Goal: Task Accomplishment & Management: Use online tool/utility

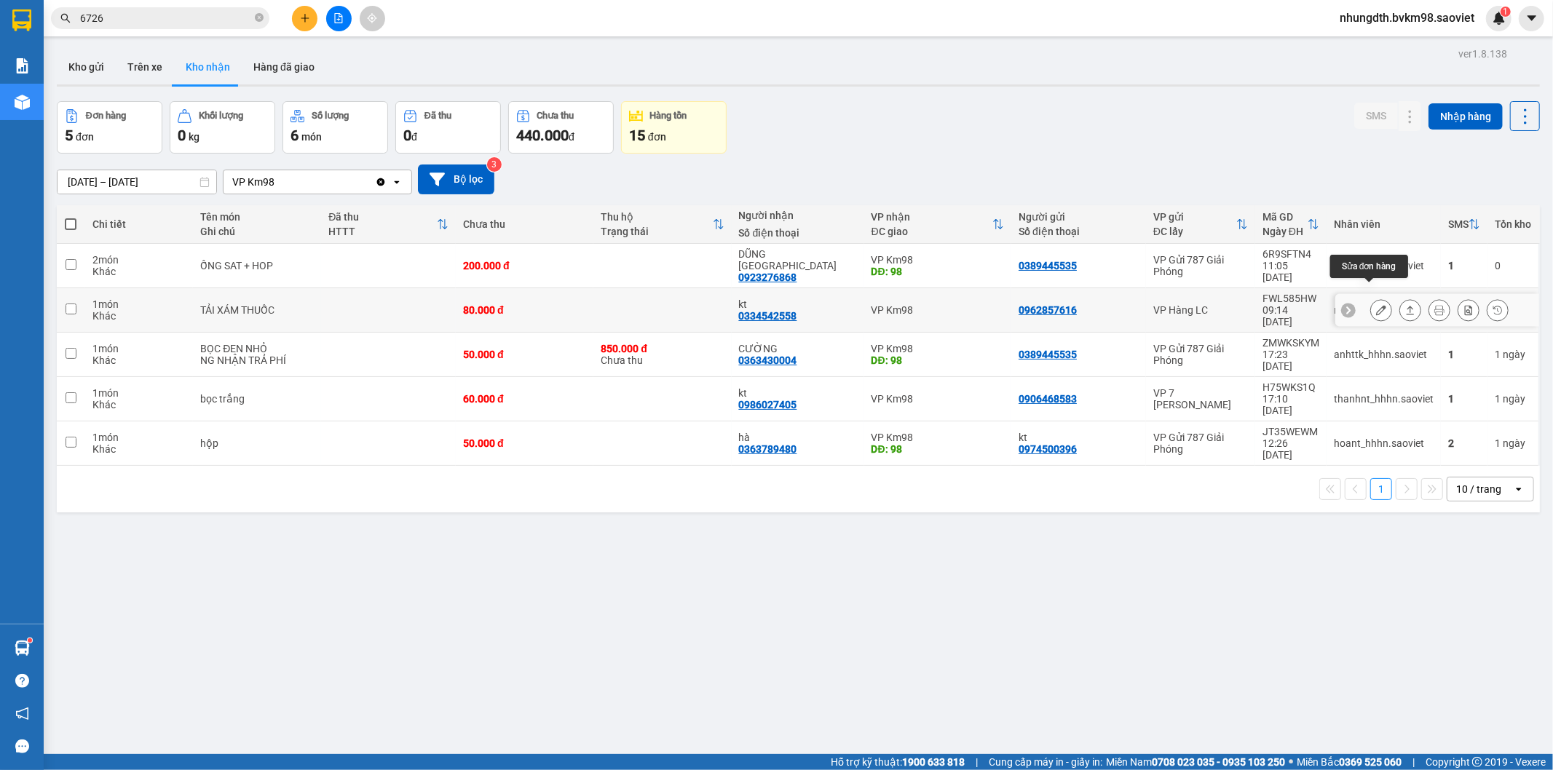
click at [1376, 305] on icon at bounding box center [1381, 310] width 10 height 10
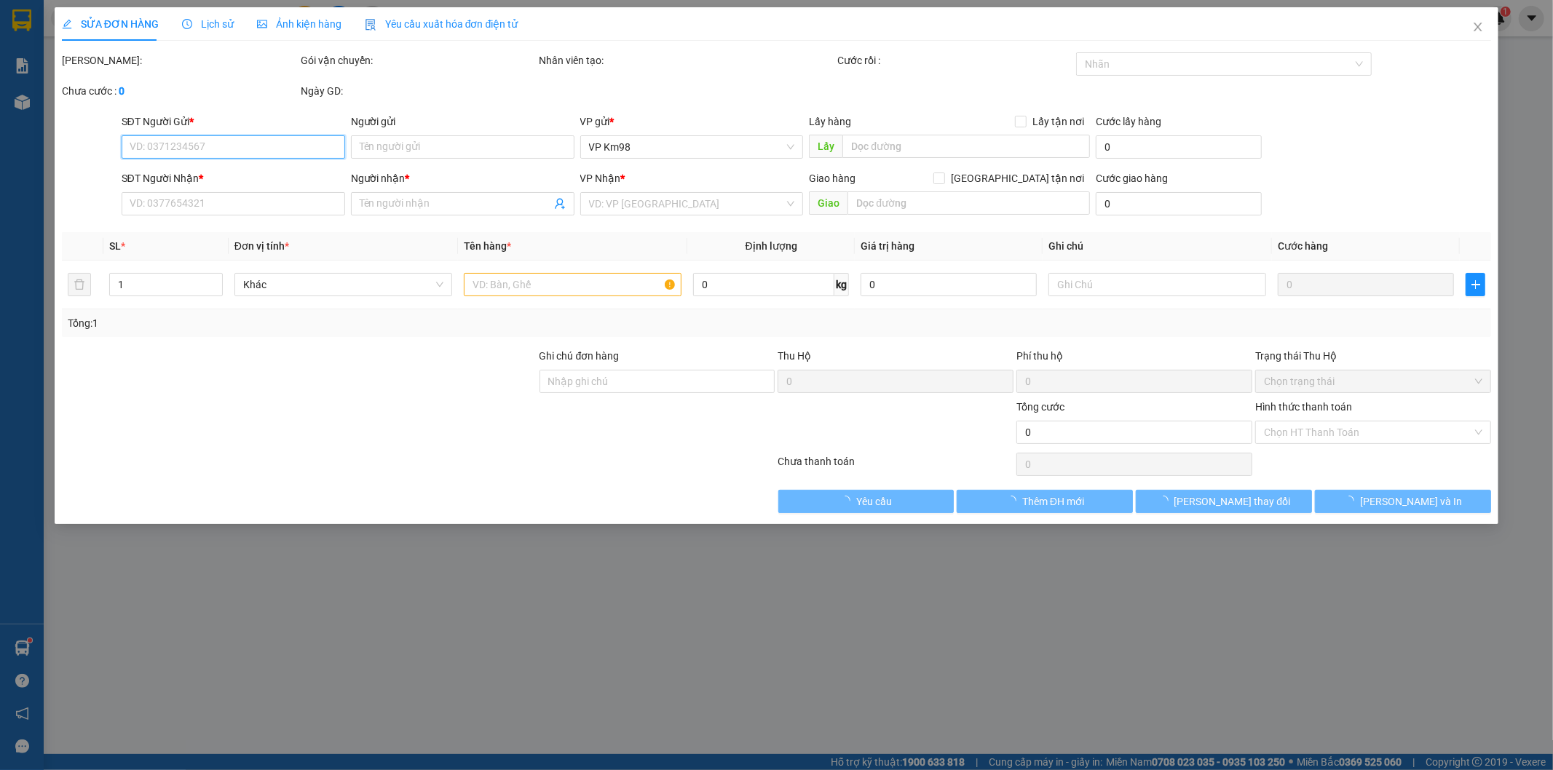
type input "0962857616"
type input "0334542558"
type input "kt"
type input "80.000"
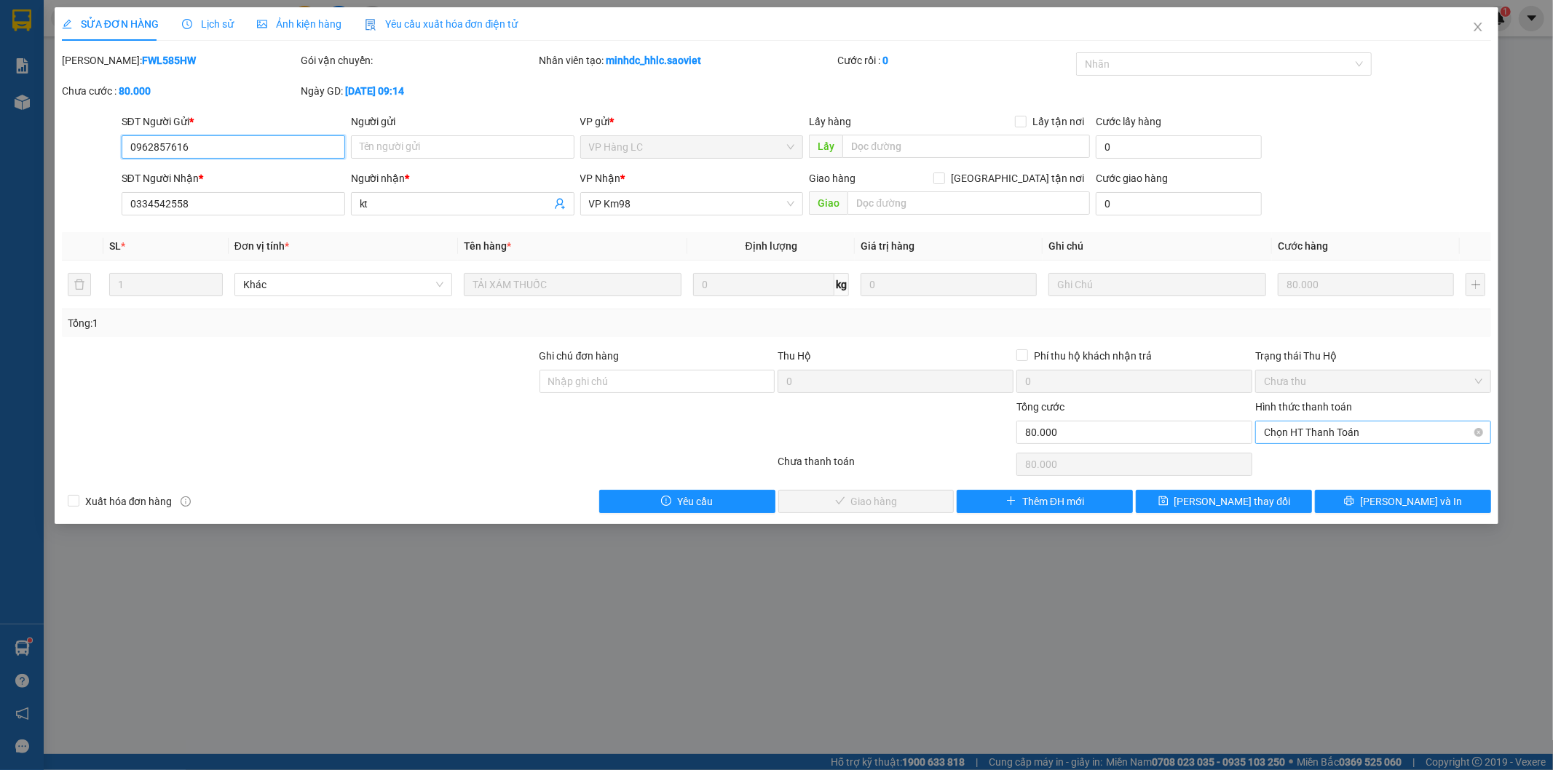
click at [1284, 434] on span "Chọn HT Thanh Toán" at bounding box center [1373, 433] width 218 height 22
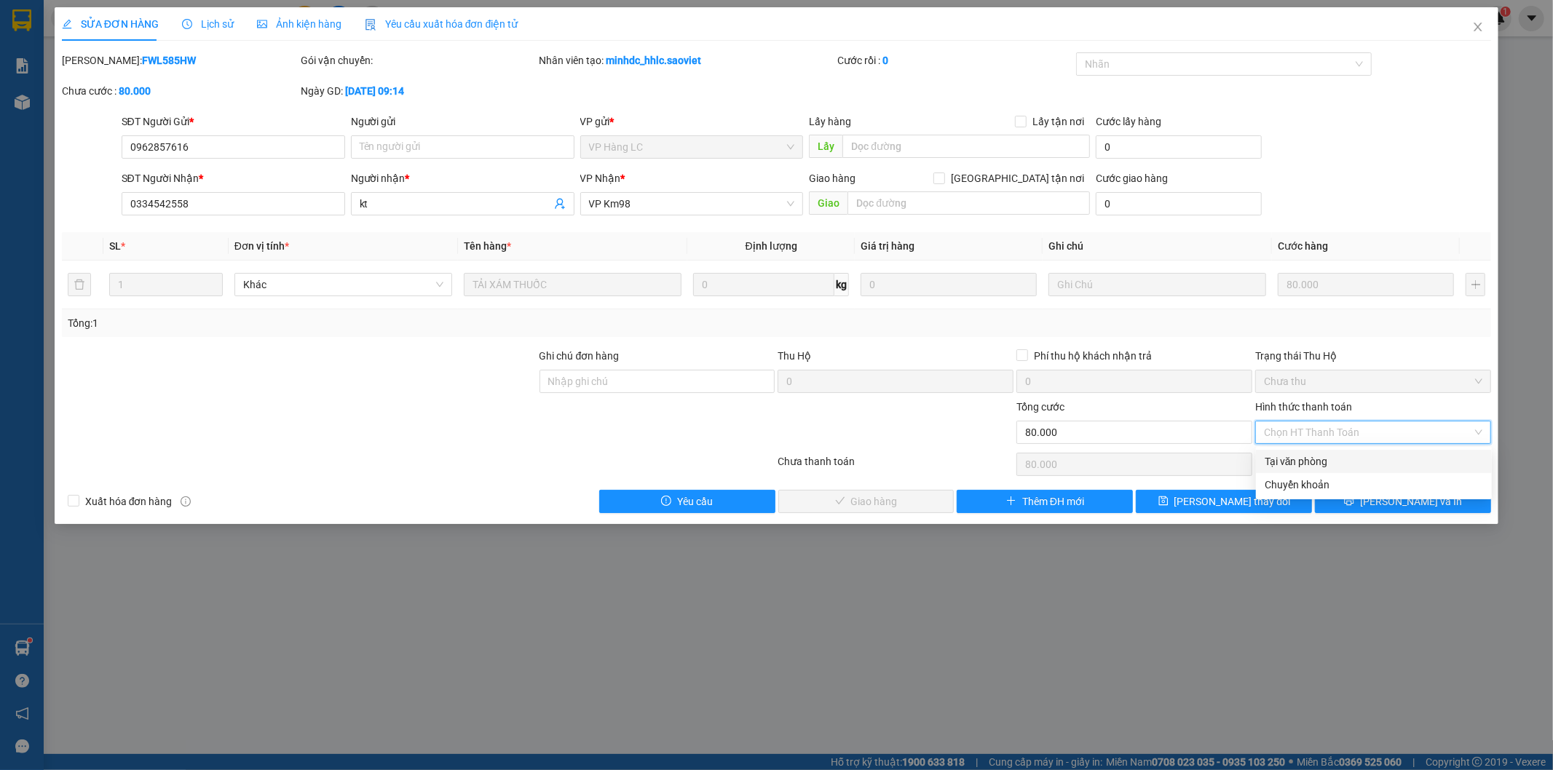
click at [1277, 459] on div "Tại văn phòng" at bounding box center [1374, 462] width 218 height 16
type input "0"
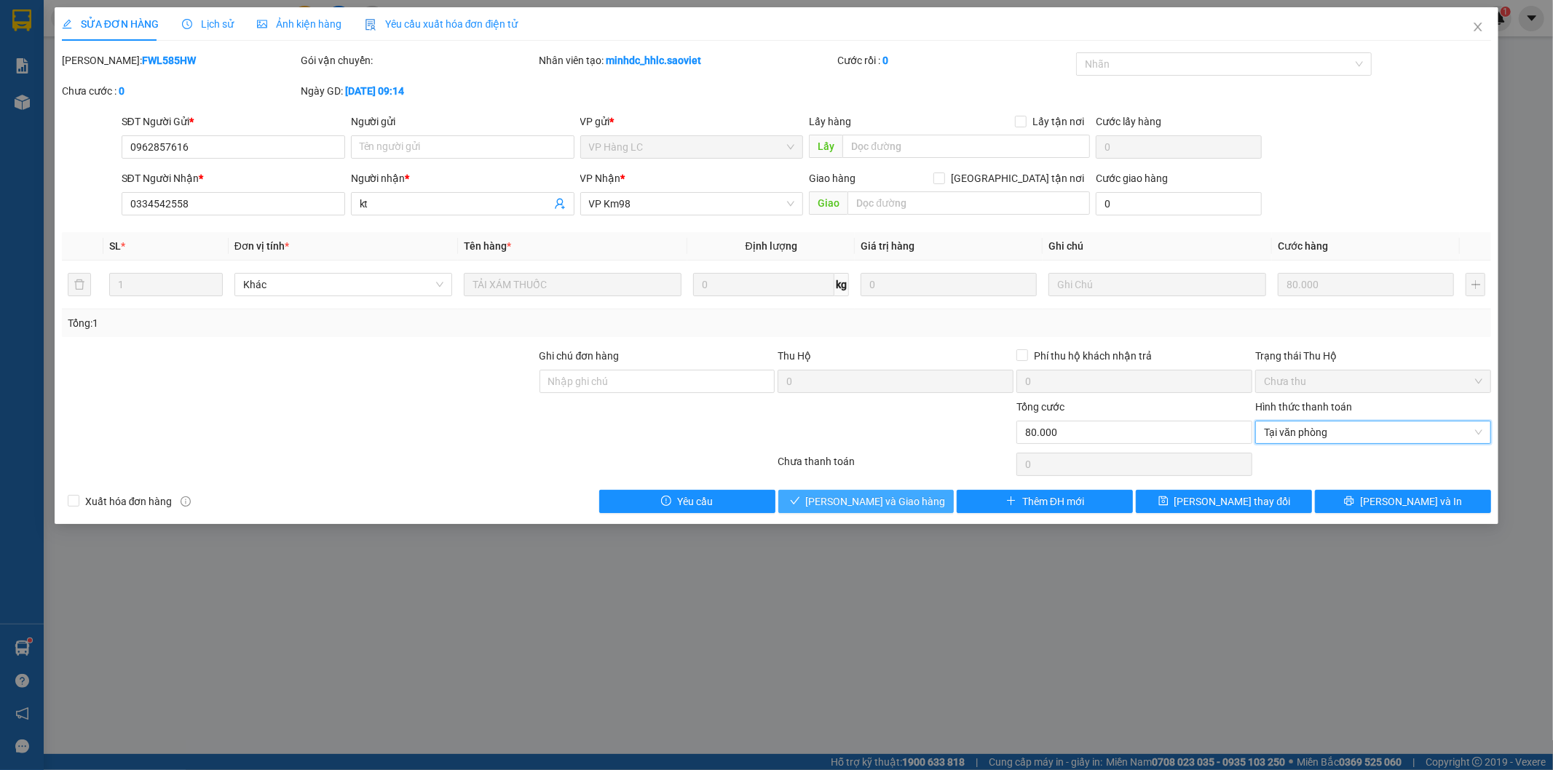
click at [901, 504] on span "[PERSON_NAME] và Giao hàng" at bounding box center [876, 502] width 140 height 16
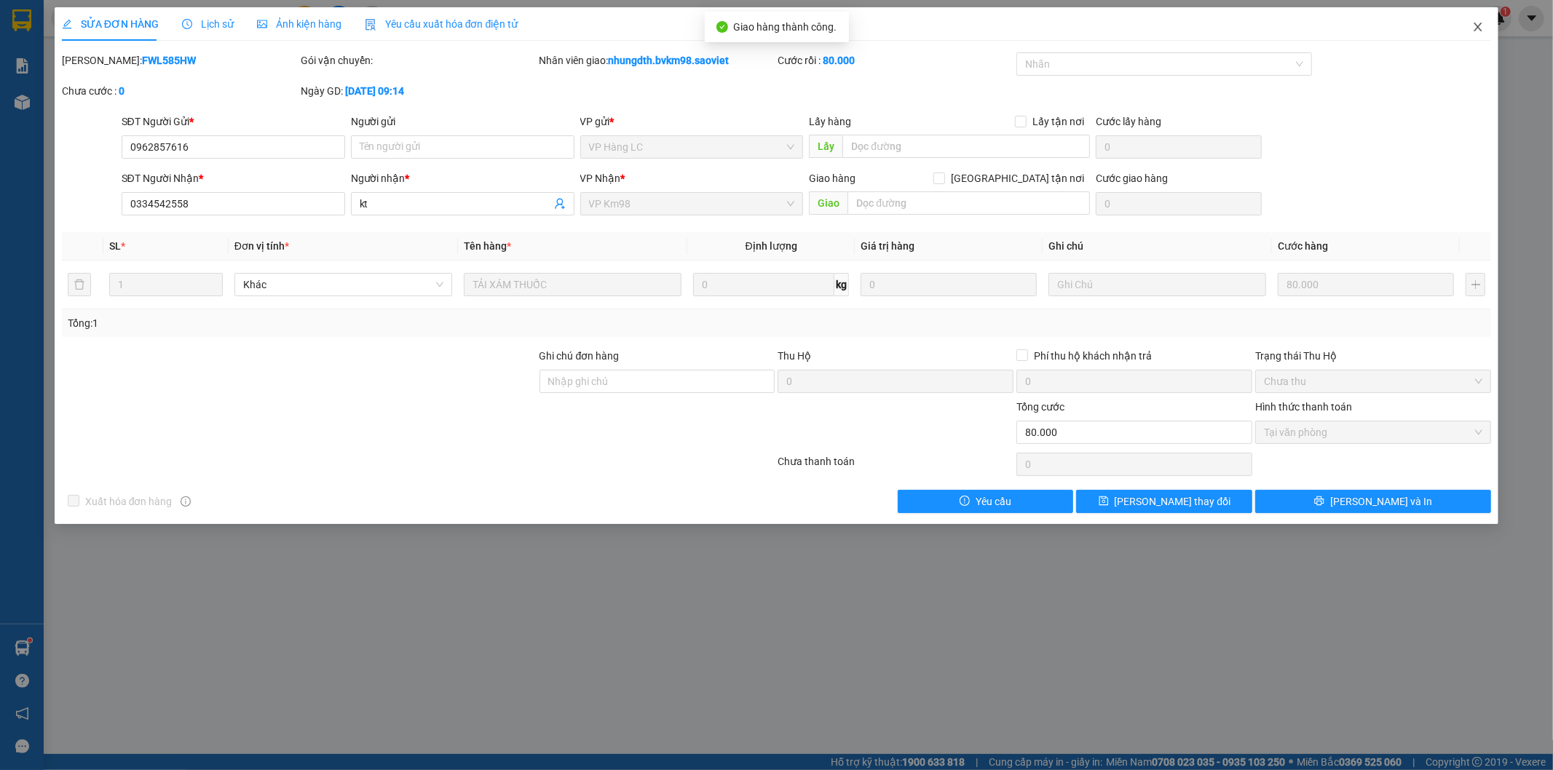
click at [1478, 30] on icon "close" at bounding box center [1478, 27] width 12 height 12
